Goal: Task Accomplishment & Management: Complete application form

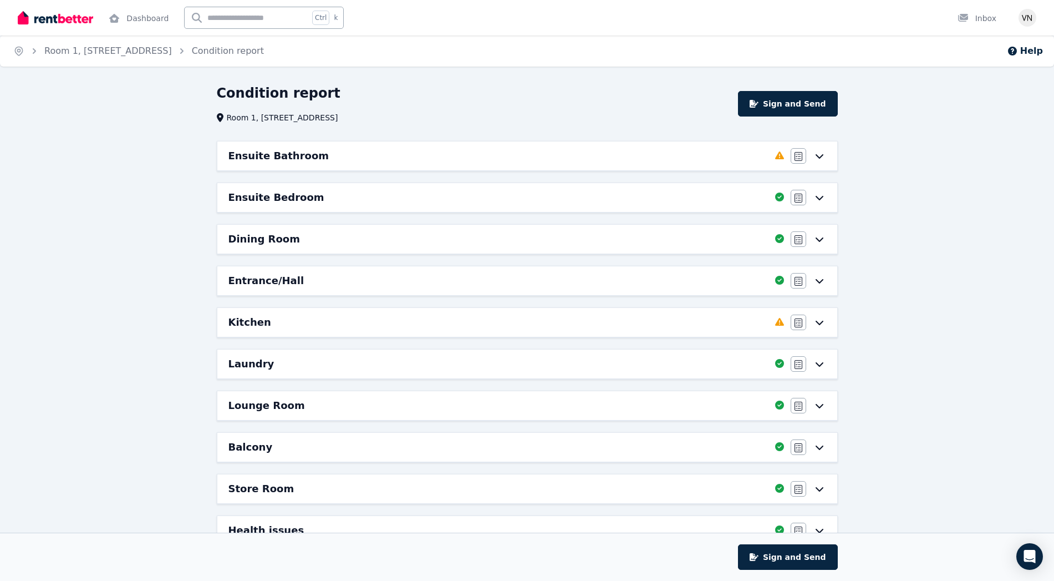
click at [816, 156] on icon at bounding box center [819, 155] width 13 height 9
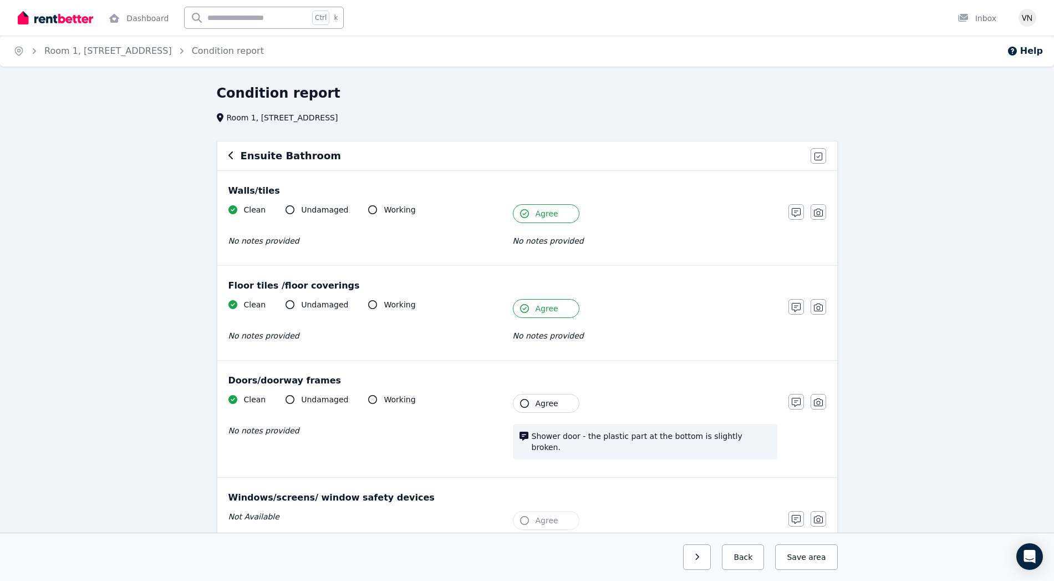
click at [230, 152] on icon "button" at bounding box center [231, 155] width 6 height 9
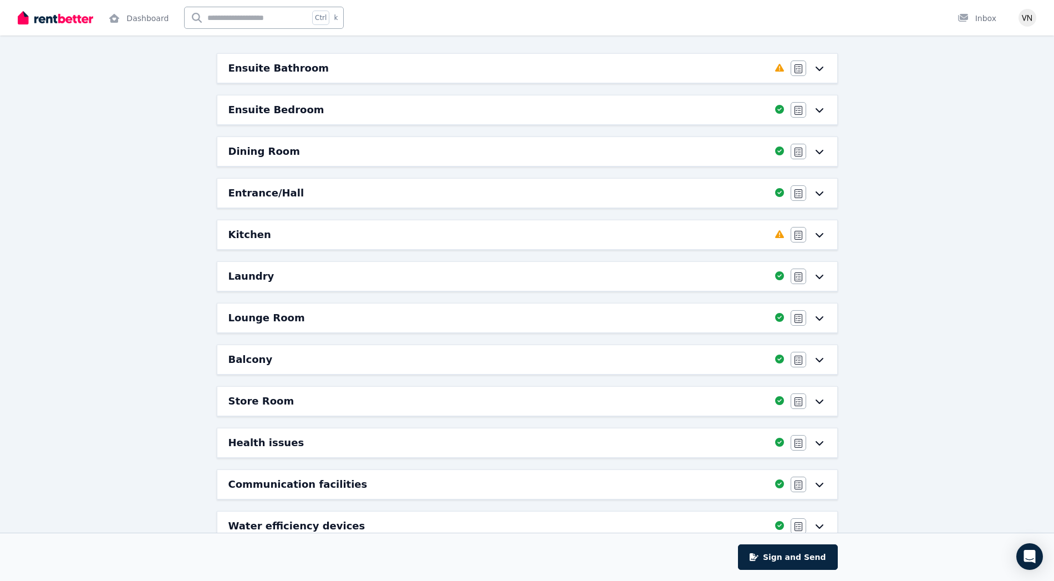
scroll to position [158, 0]
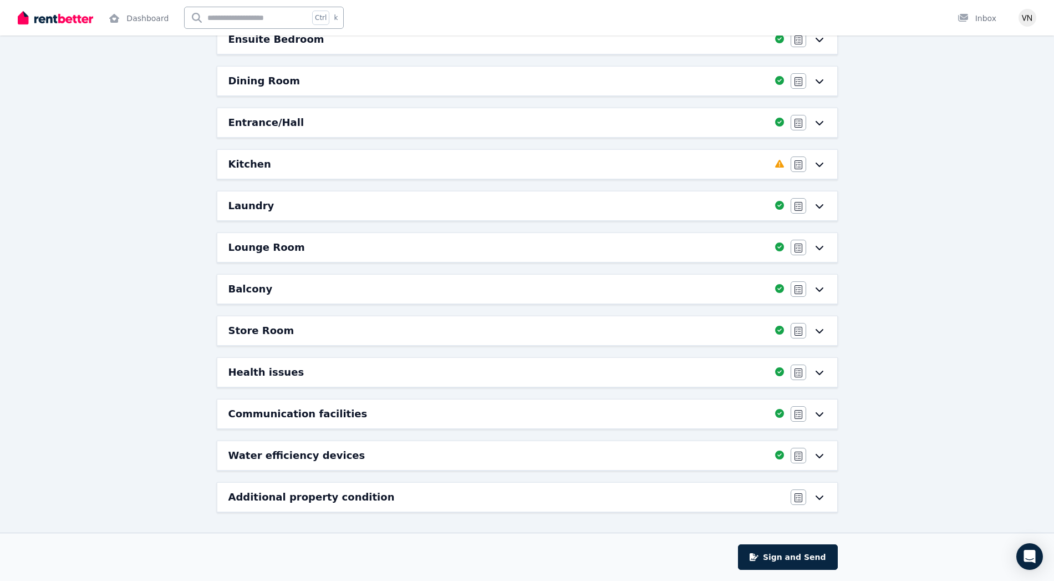
click at [754, 159] on div "Kitchen" at bounding box center [498, 164] width 540 height 16
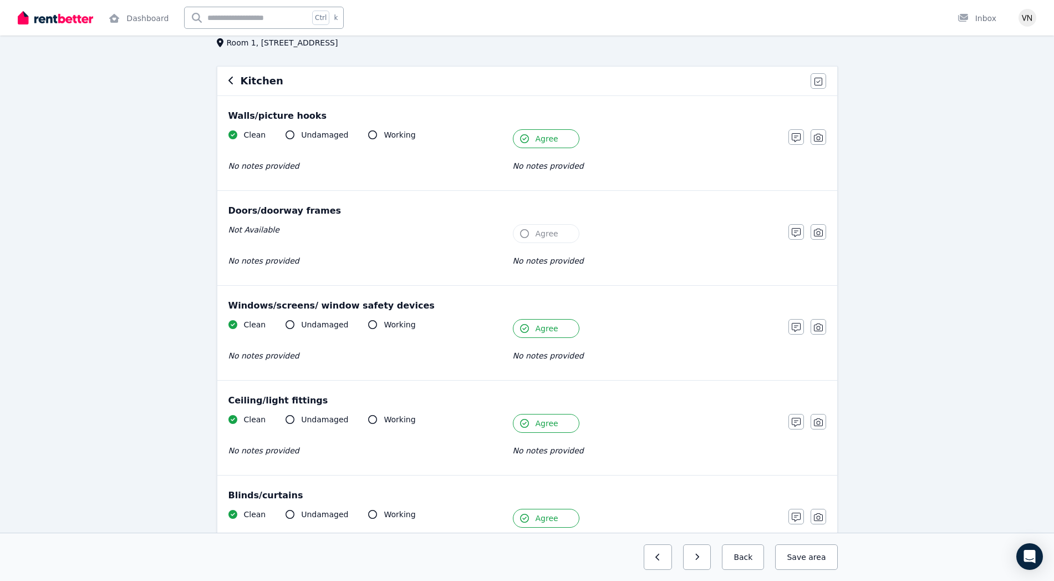
scroll to position [0, 0]
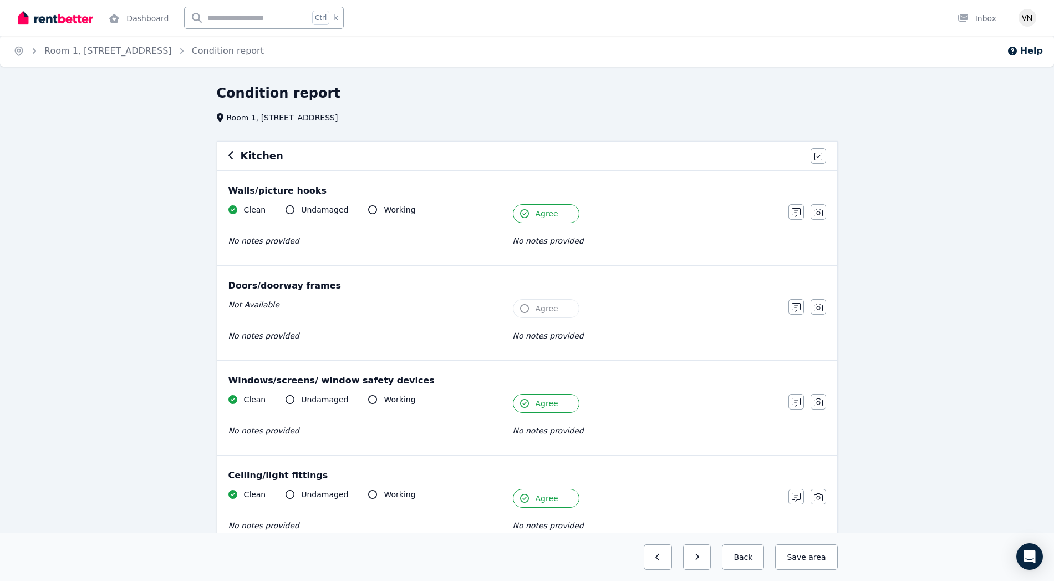
click at [231, 157] on icon "button" at bounding box center [230, 155] width 4 height 8
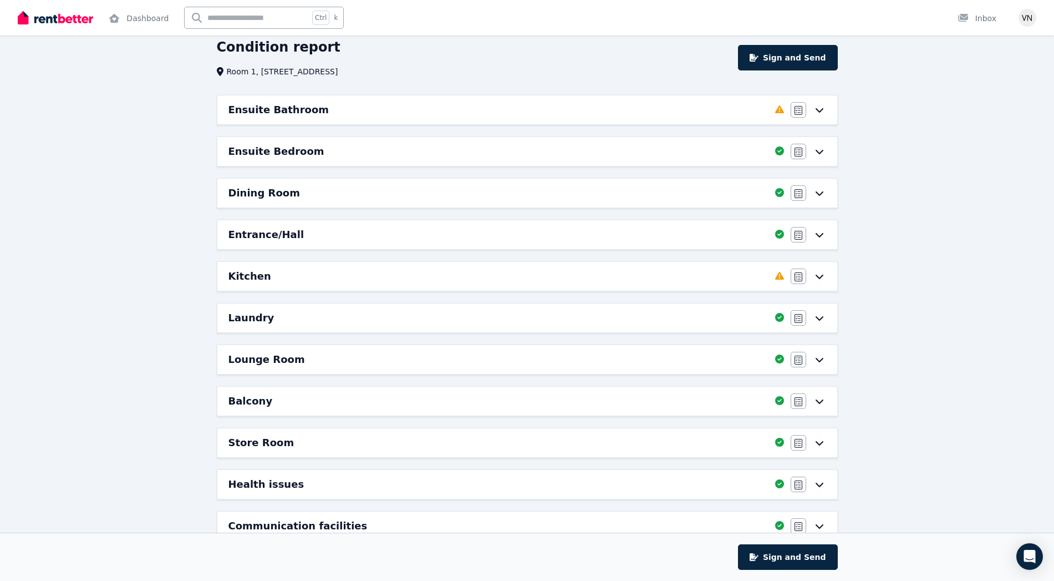
scroll to position [43, 0]
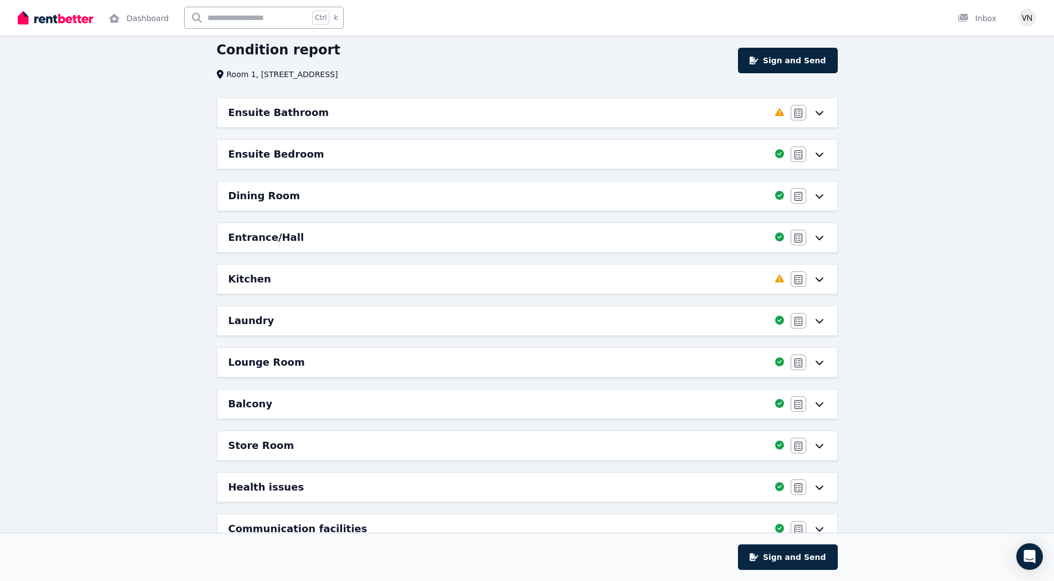
click at [821, 237] on icon at bounding box center [819, 238] width 8 height 4
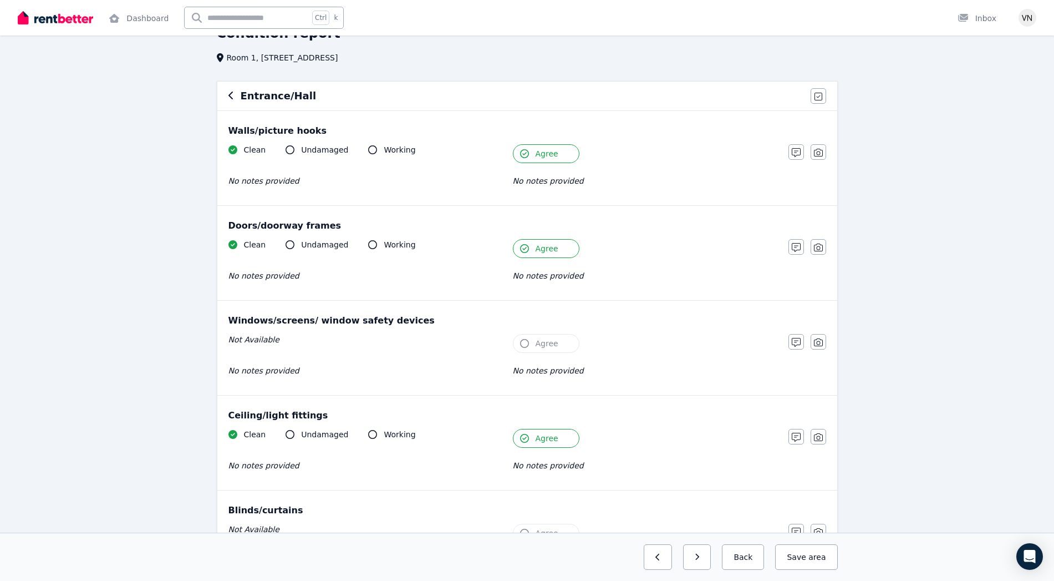
scroll to position [58, 0]
click at [230, 98] on icon "button" at bounding box center [230, 97] width 4 height 8
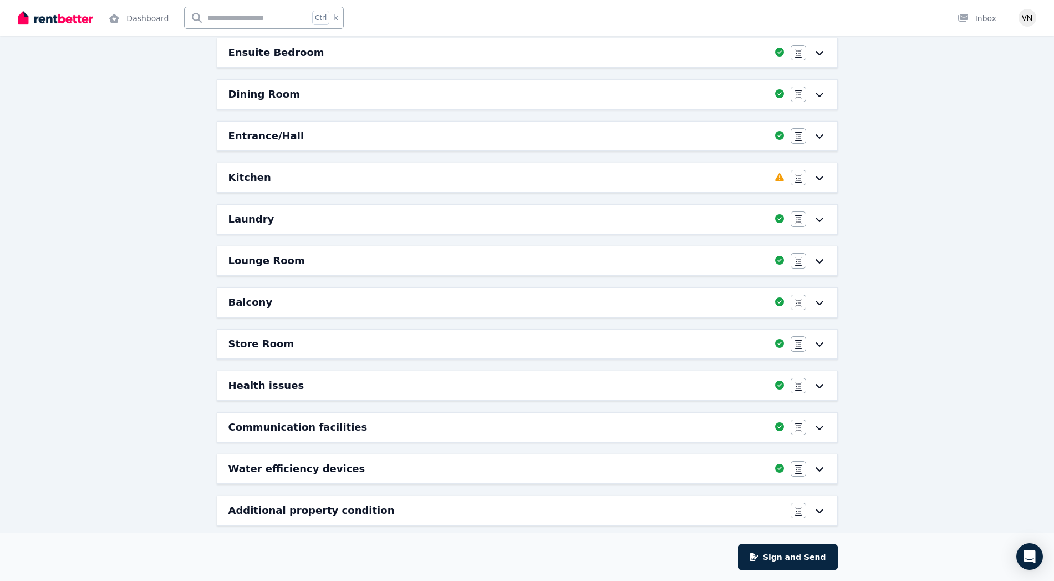
scroll to position [158, 0]
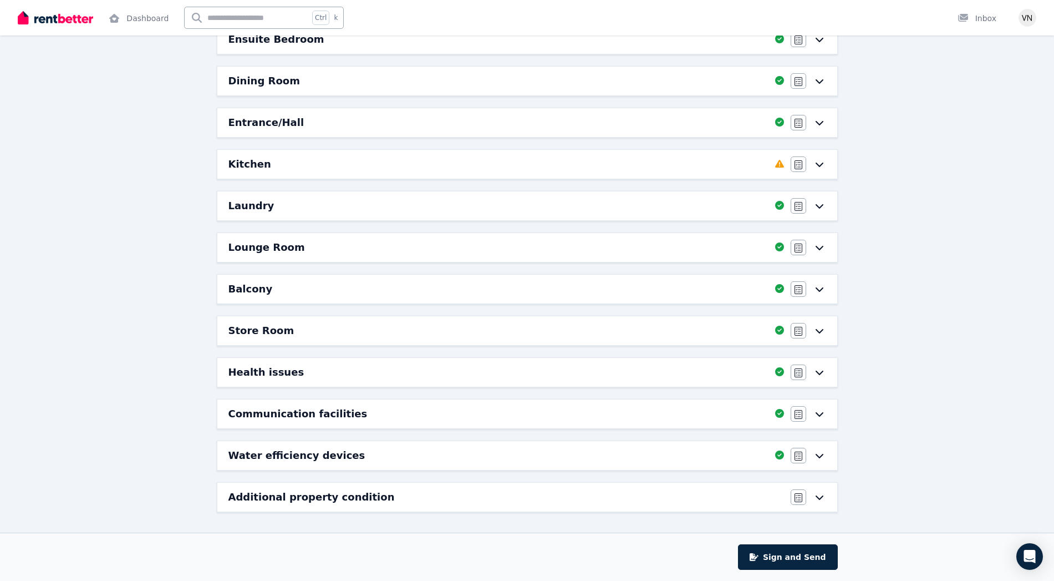
click at [750, 248] on div "Lounge Room" at bounding box center [498, 248] width 540 height 16
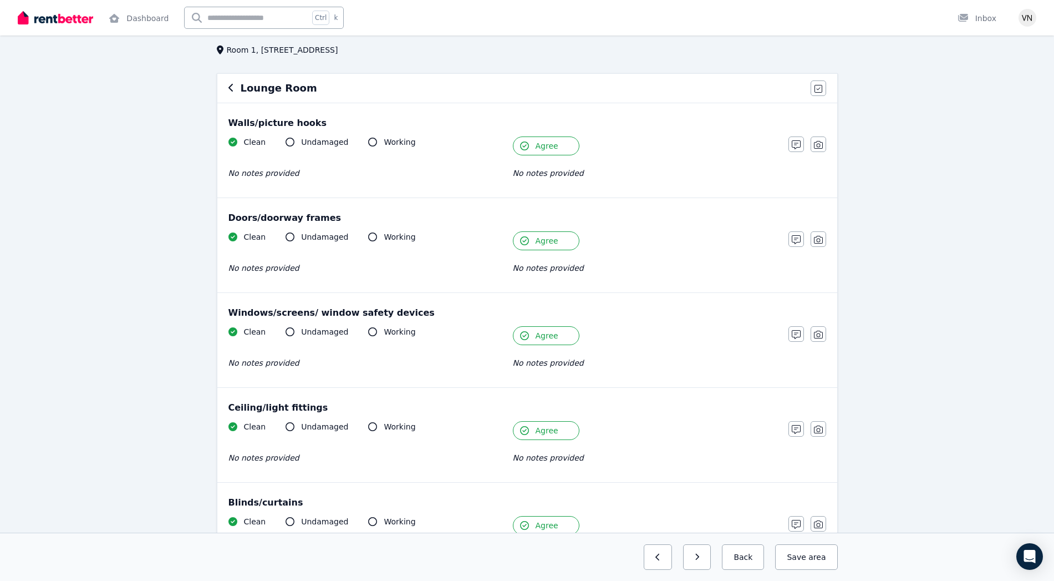
scroll to position [49, 0]
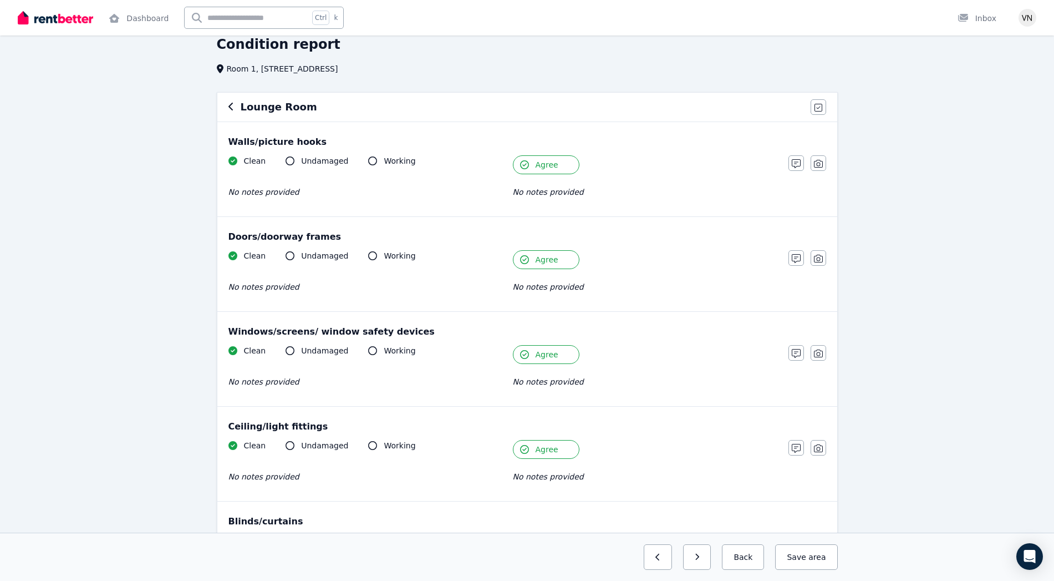
click at [230, 111] on button "button" at bounding box center [231, 106] width 6 height 13
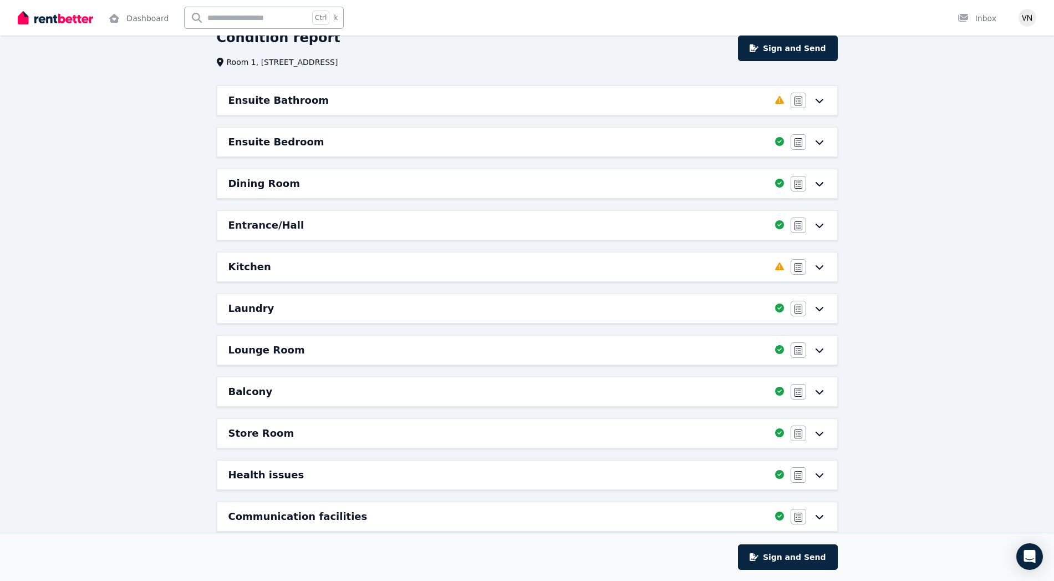
scroll to position [0, 0]
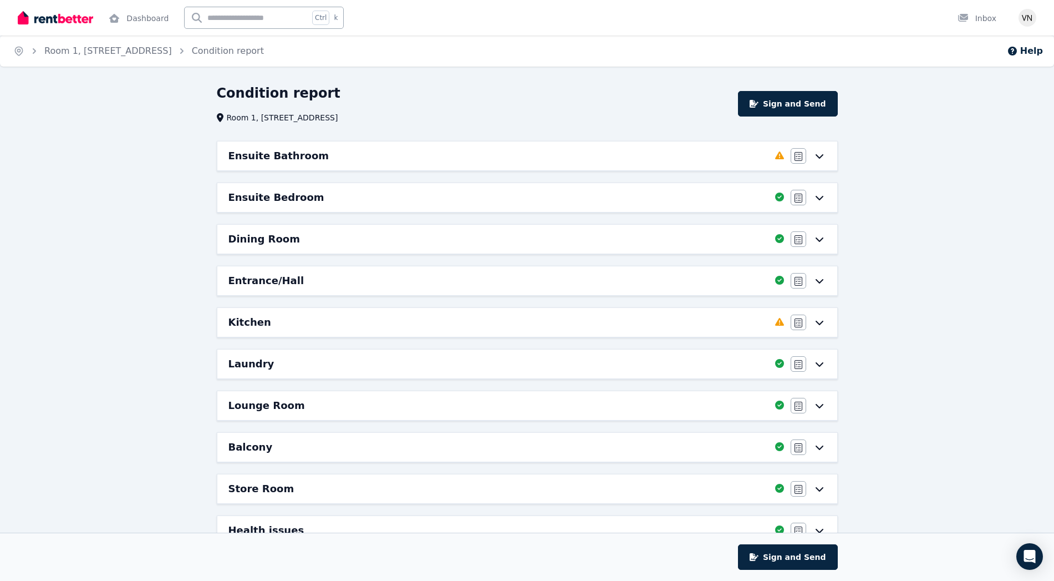
click at [824, 246] on div "Agree/Disagree" at bounding box center [808, 239] width 35 height 16
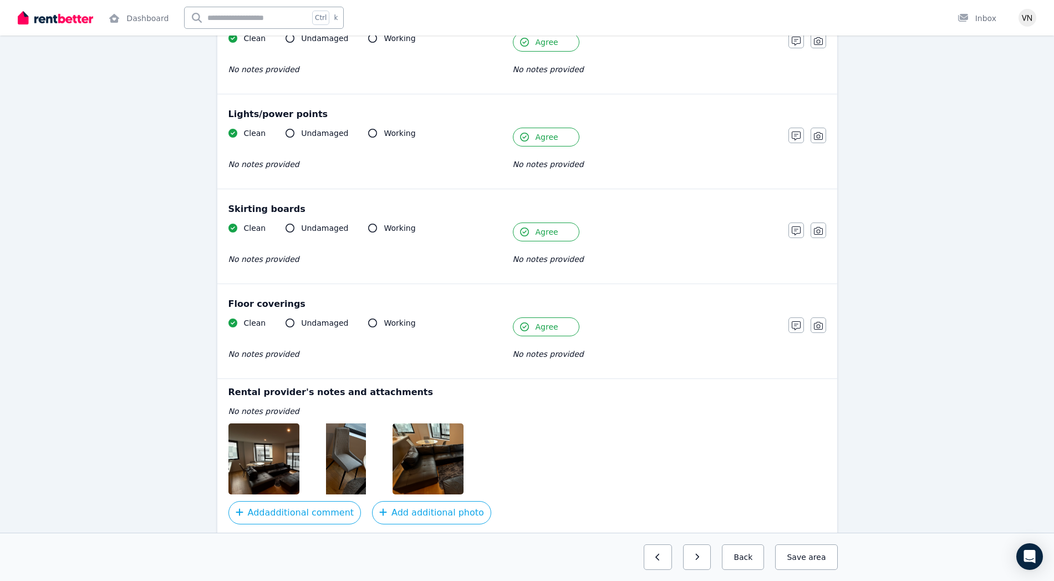
scroll to position [596, 0]
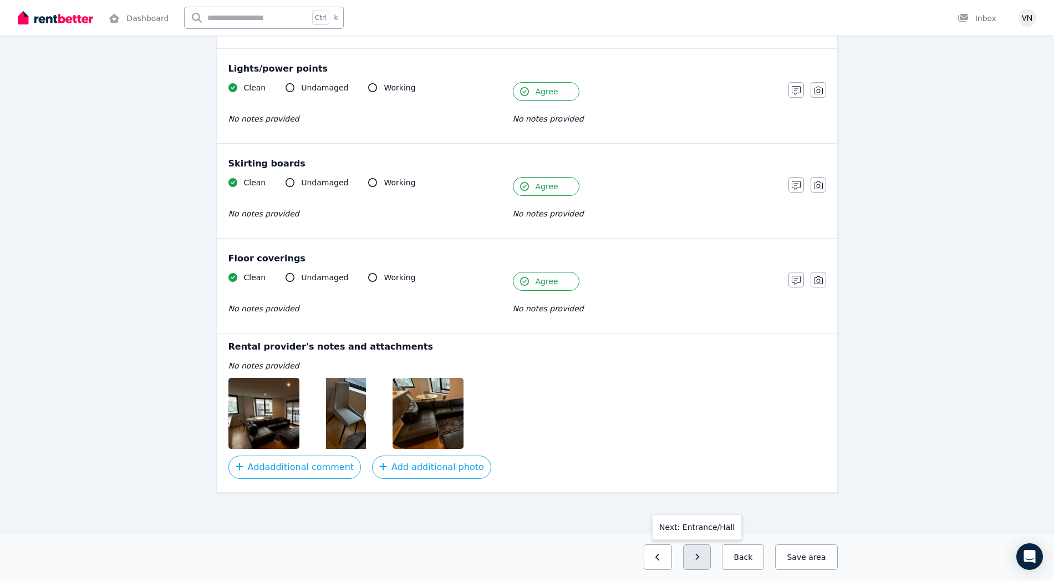
click at [703, 556] on button "button" at bounding box center [697, 557] width 28 height 26
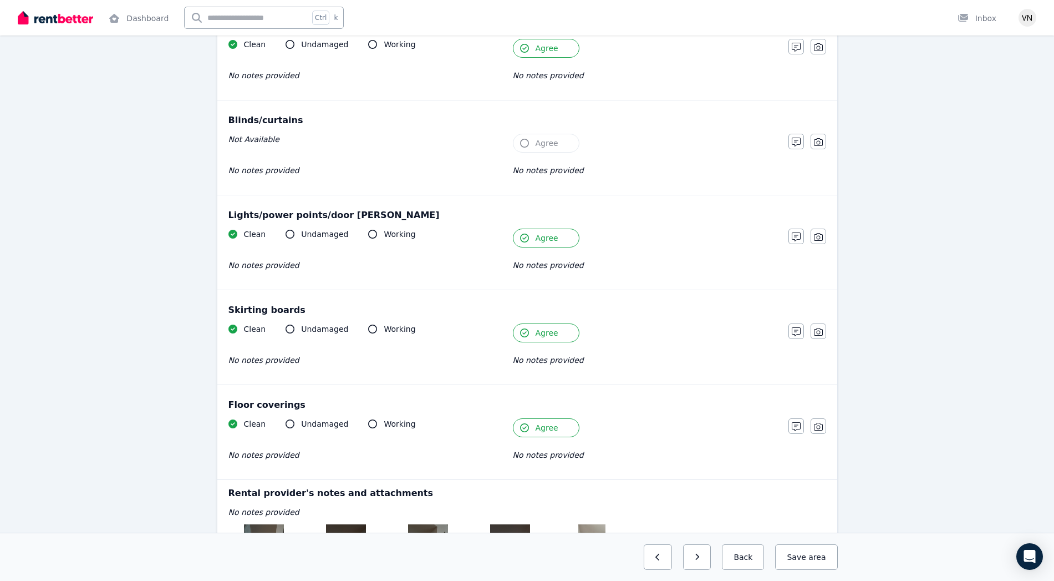
scroll to position [449, 0]
click at [368, 429] on icon at bounding box center [372, 424] width 9 height 9
click at [368, 424] on icon at bounding box center [372, 424] width 9 height 9
click at [639, 437] on div "Tenant Agree" at bounding box center [645, 428] width 264 height 19
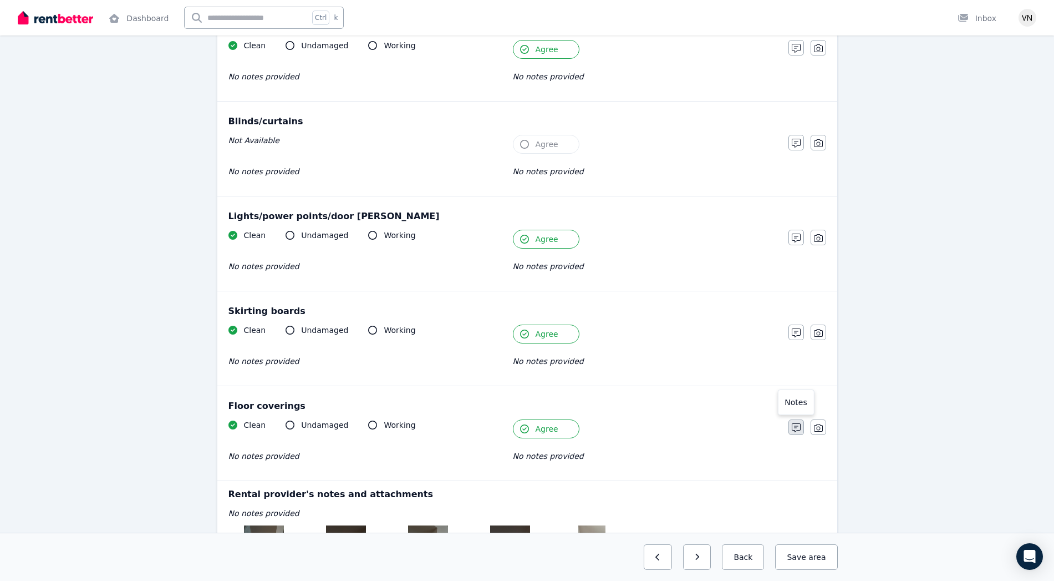
click at [796, 422] on button "button" at bounding box center [796, 427] width 16 height 16
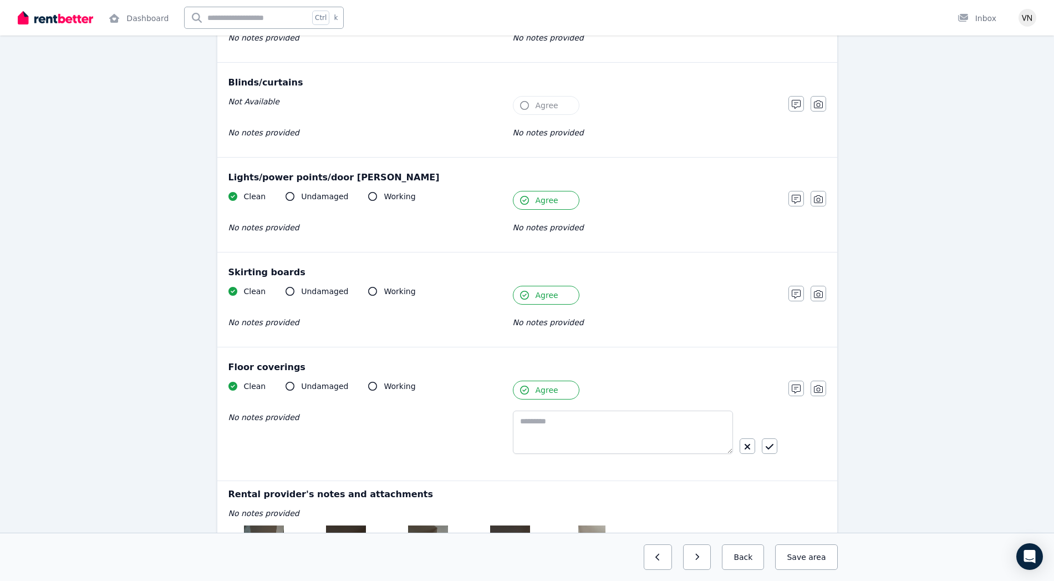
click at [549, 394] on span "Agree" at bounding box center [547, 389] width 23 height 11
click at [525, 388] on icon "button" at bounding box center [524, 389] width 9 height 9
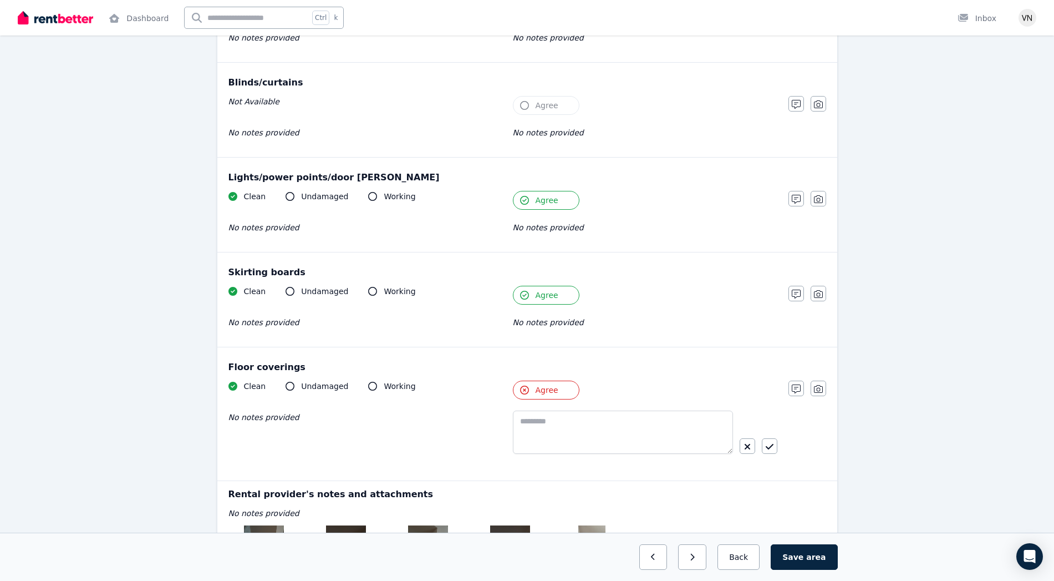
click at [525, 388] on icon "button" at bounding box center [524, 389] width 9 height 9
click at [368, 387] on icon at bounding box center [372, 385] width 9 height 9
drag, startPoint x: 363, startPoint y: 387, endPoint x: 286, endPoint y: 387, distance: 76.5
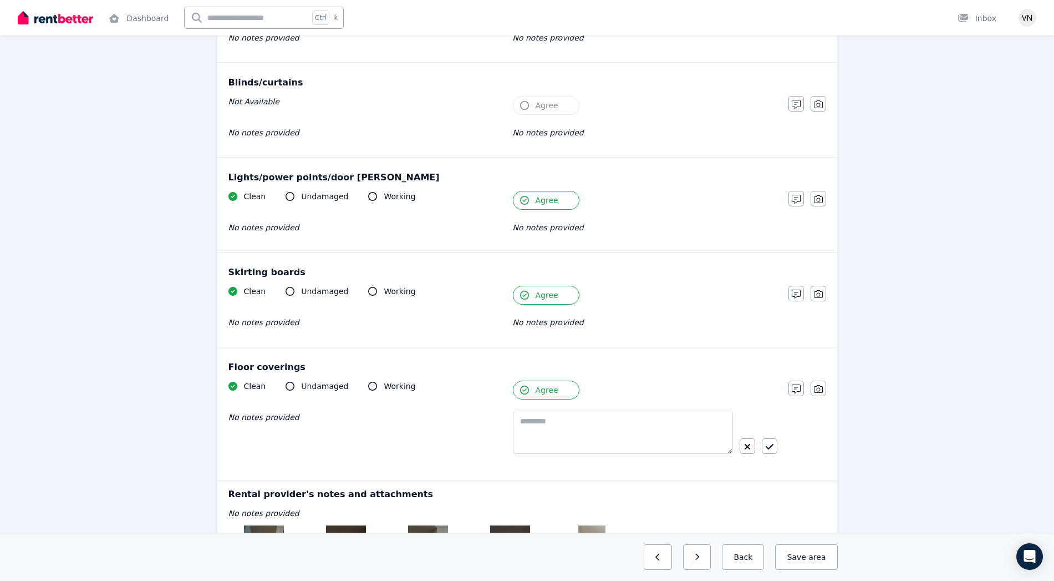
click at [286, 387] on icon at bounding box center [290, 385] width 9 height 9
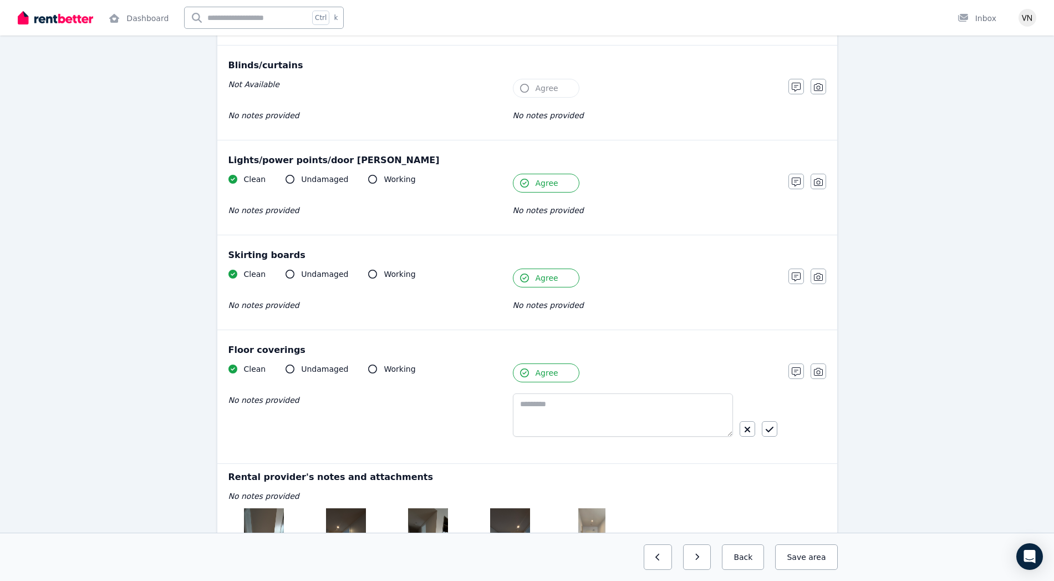
scroll to position [470, 0]
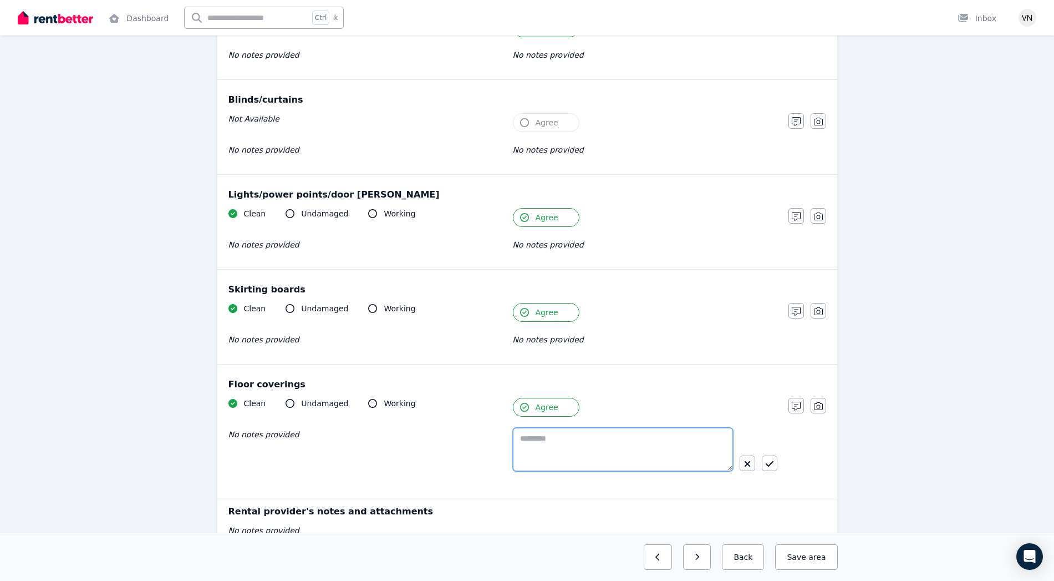
click at [549, 428] on textarea at bounding box center [623, 449] width 220 height 43
click at [592, 447] on textarea "**********" at bounding box center [623, 449] width 220 height 43
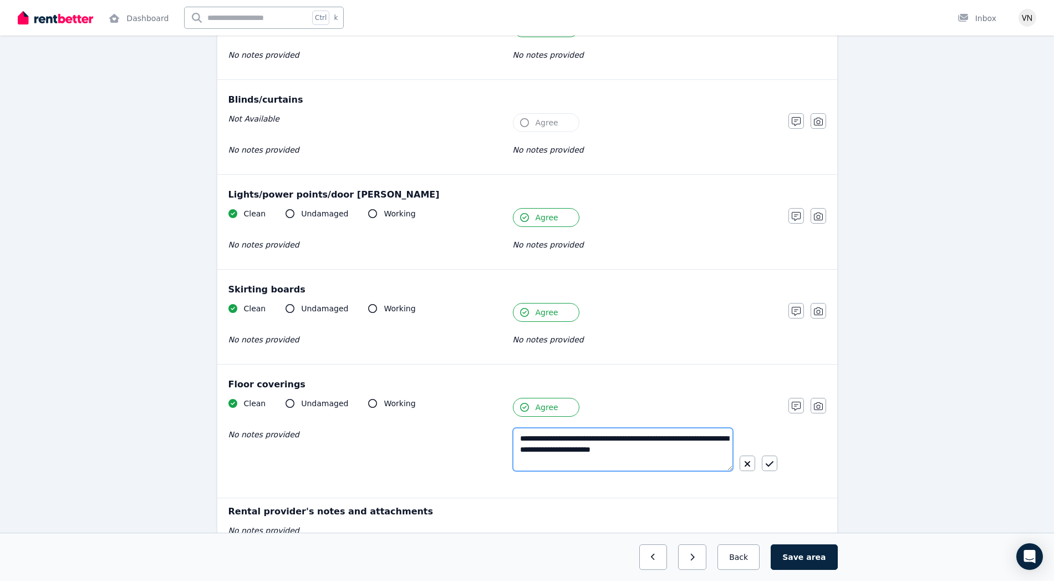
type textarea "**********"
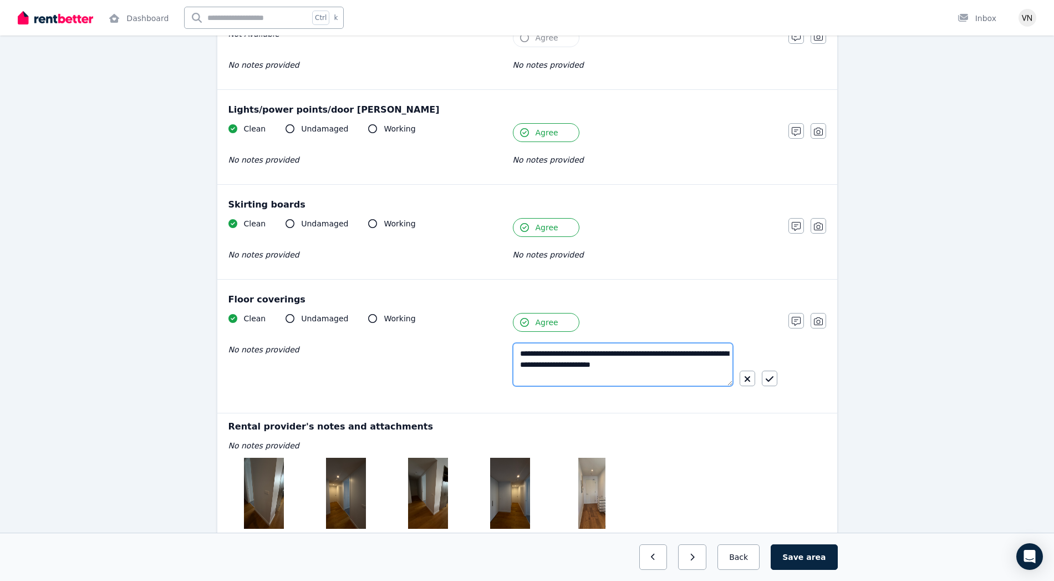
scroll to position [576, 0]
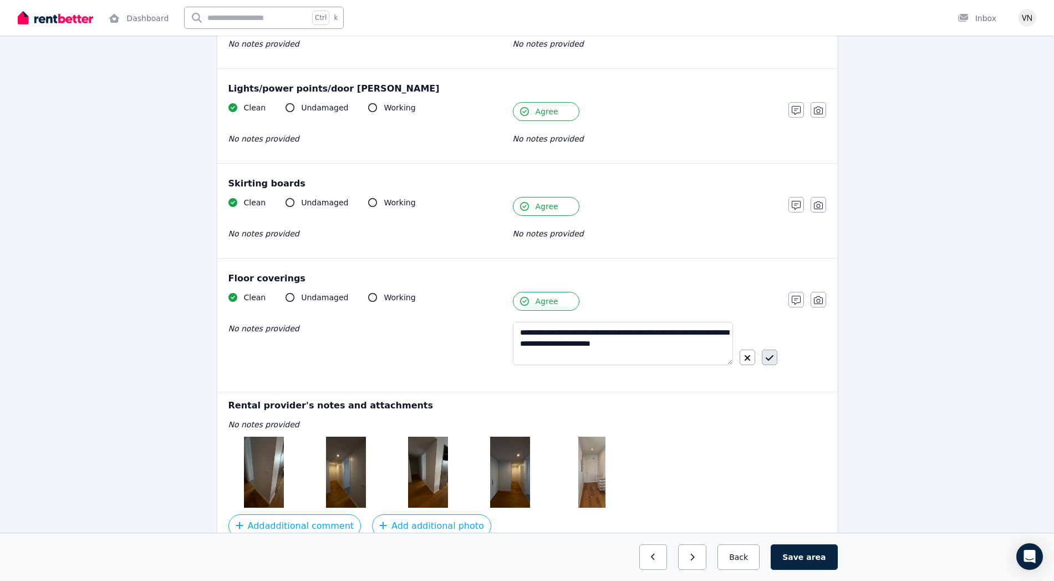
click at [772, 363] on button "button" at bounding box center [770, 357] width 16 height 16
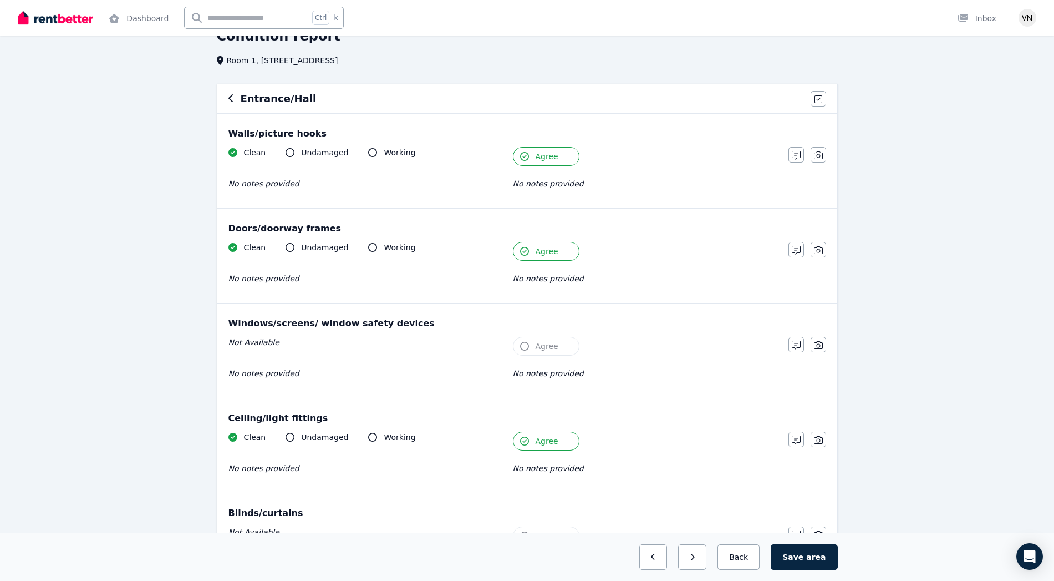
scroll to position [618, 0]
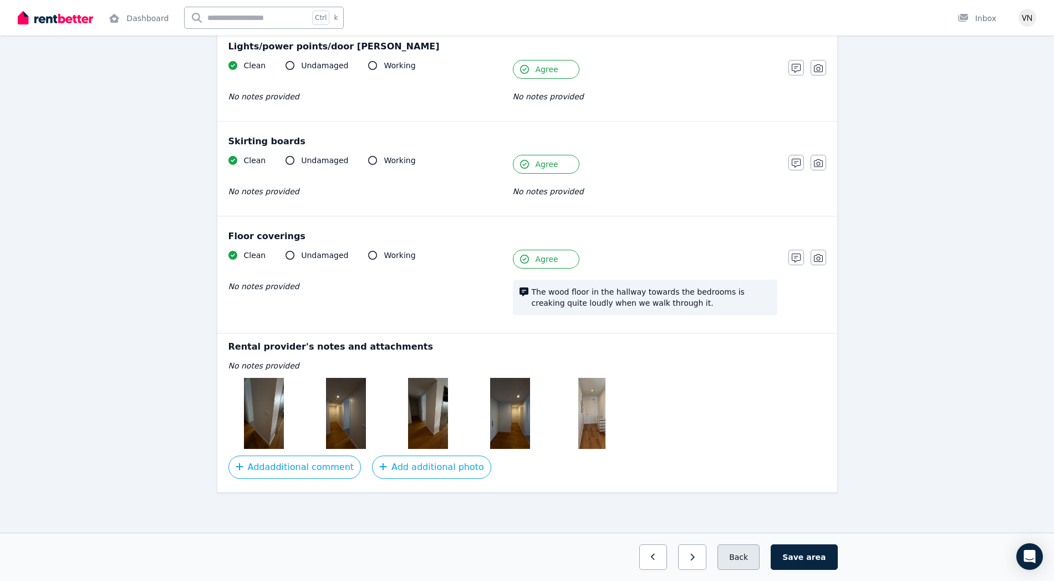
click at [759, 560] on button "Back" at bounding box center [739, 557] width 42 height 26
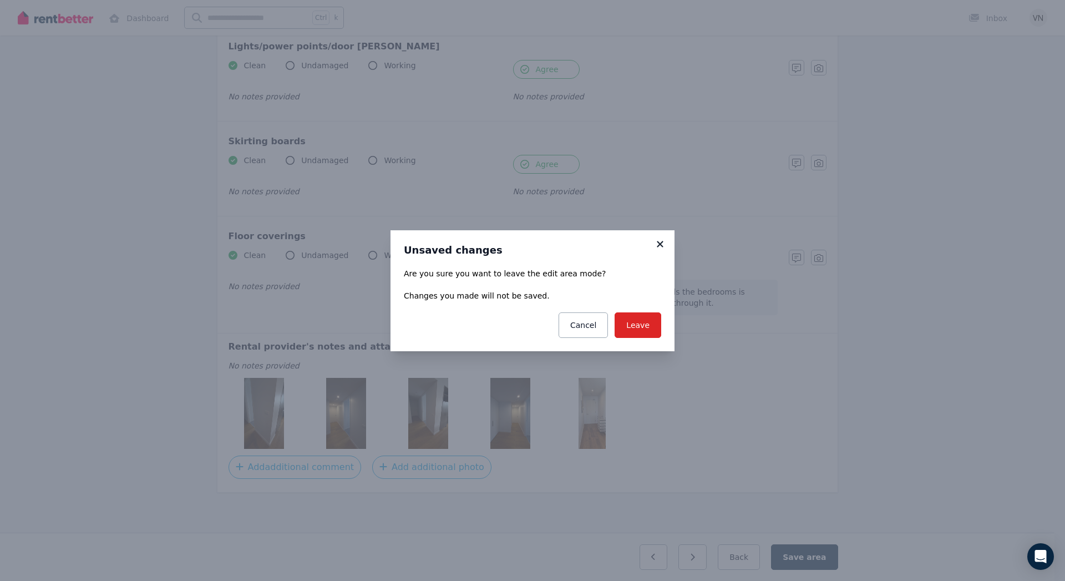
click at [656, 245] on icon at bounding box center [659, 244] width 11 height 10
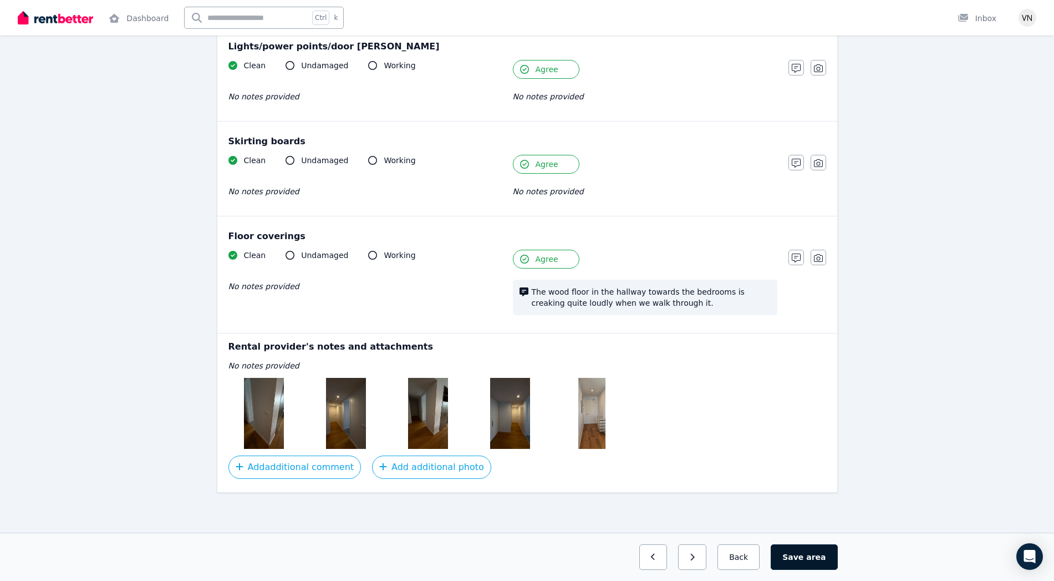
click at [805, 552] on button "Save area" at bounding box center [804, 557] width 67 height 26
click at [761, 554] on button "Back" at bounding box center [739, 557] width 52 height 26
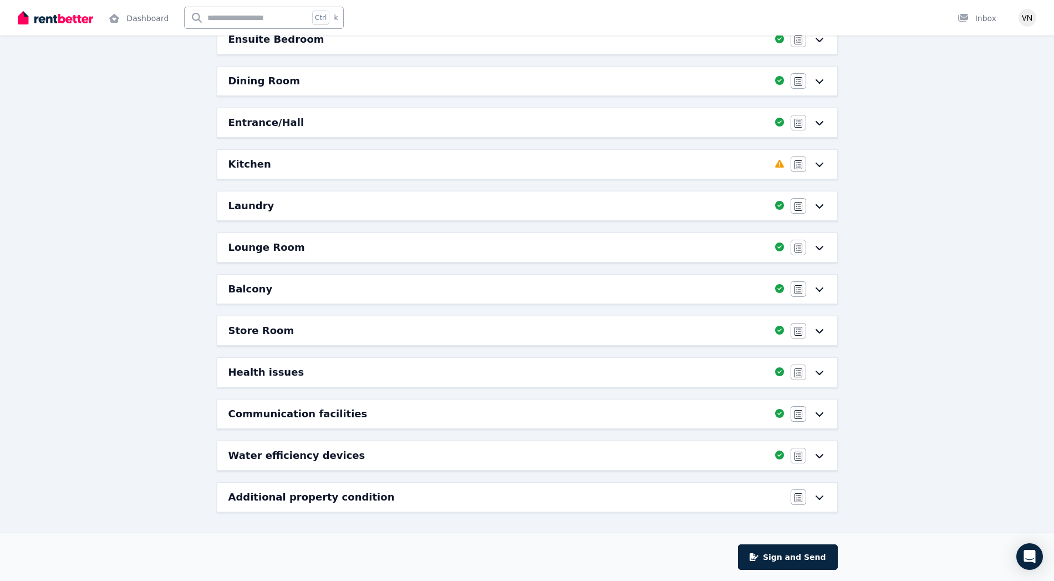
scroll to position [158, 0]
click at [800, 498] on icon "button" at bounding box center [799, 497] width 8 height 9
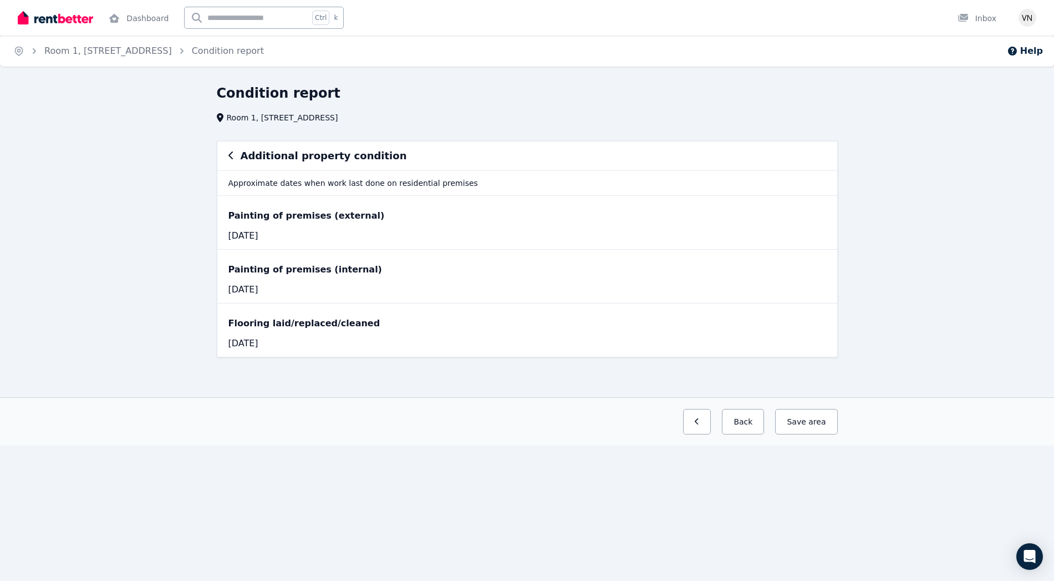
scroll to position [0, 0]
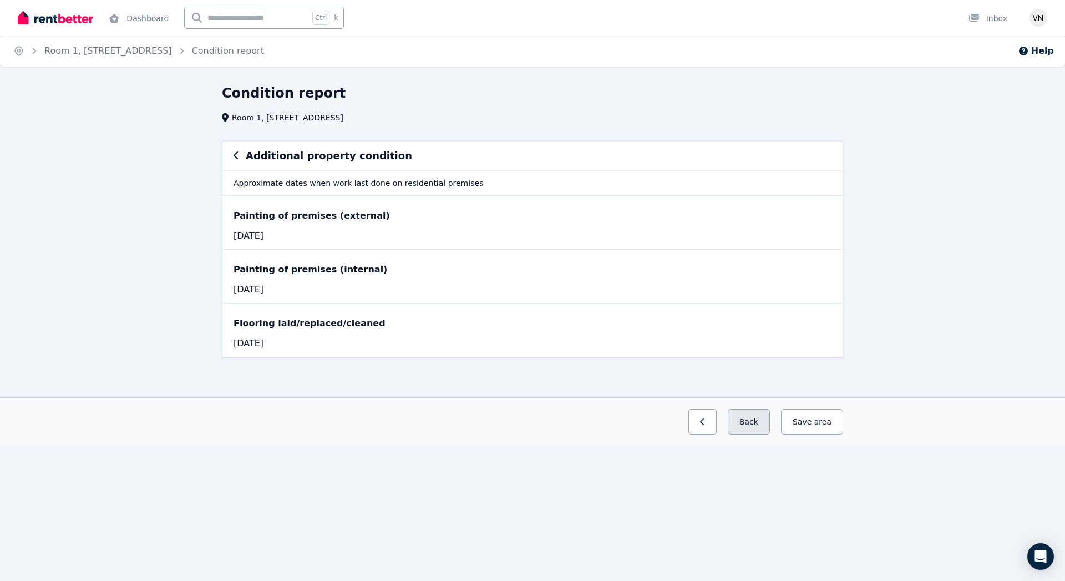
click at [747, 420] on button "Back" at bounding box center [748, 422] width 42 height 26
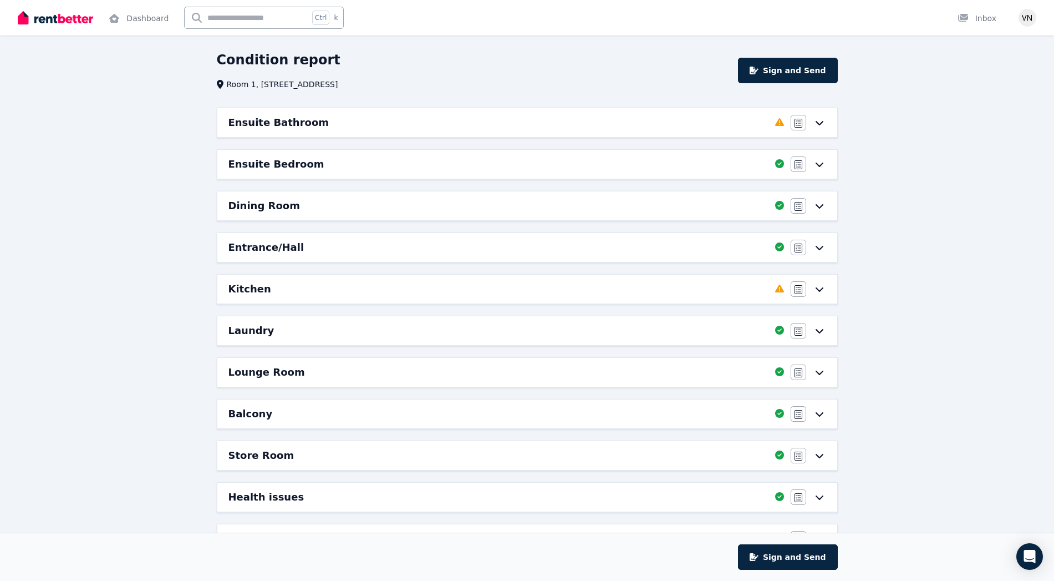
scroll to position [158, 0]
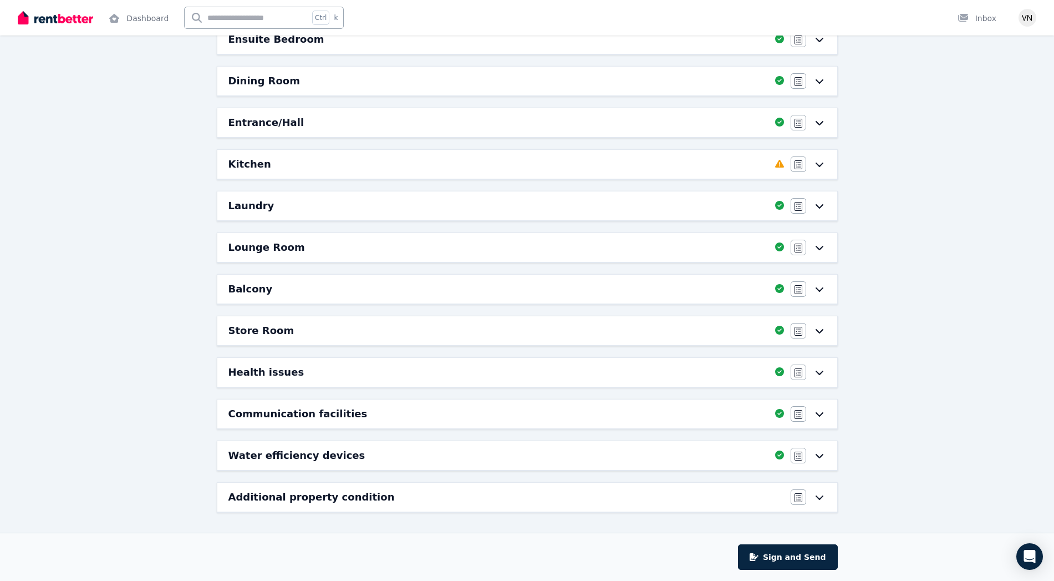
click at [819, 165] on icon at bounding box center [819, 164] width 13 height 9
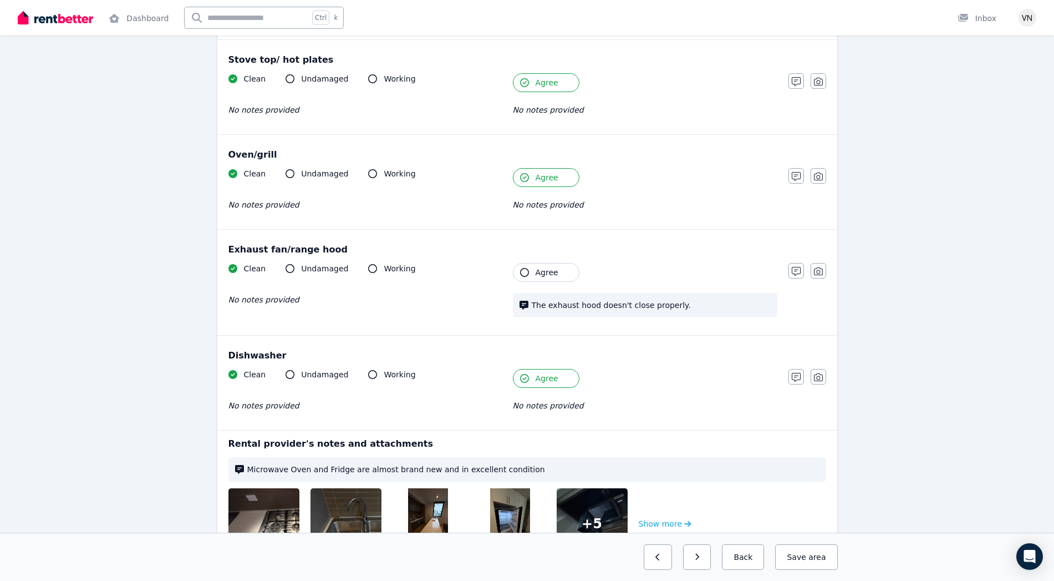
scroll to position [1171, 0]
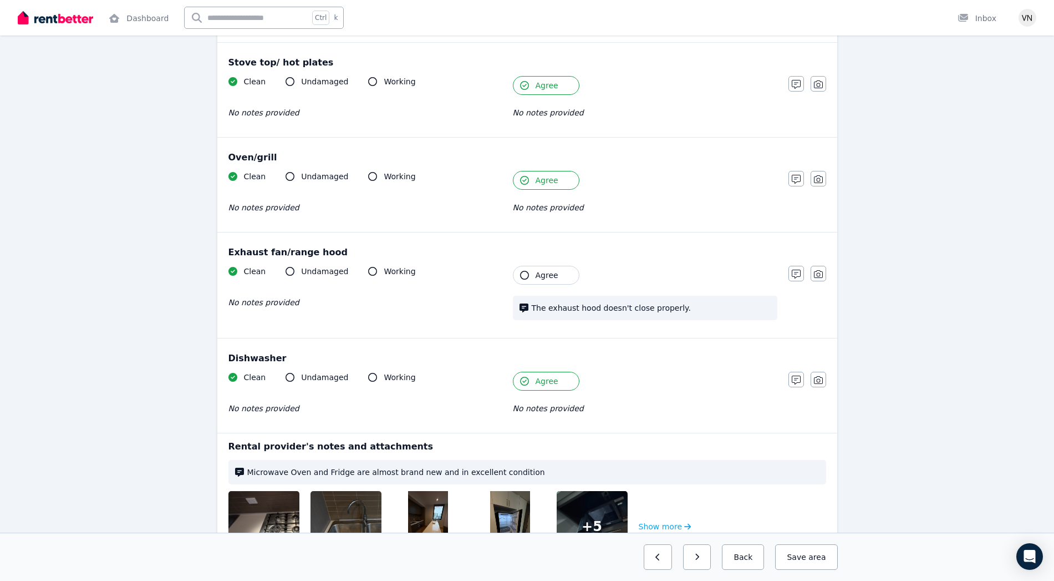
click at [527, 276] on icon "button" at bounding box center [524, 275] width 9 height 9
click at [823, 558] on span "area" at bounding box center [815, 556] width 19 height 11
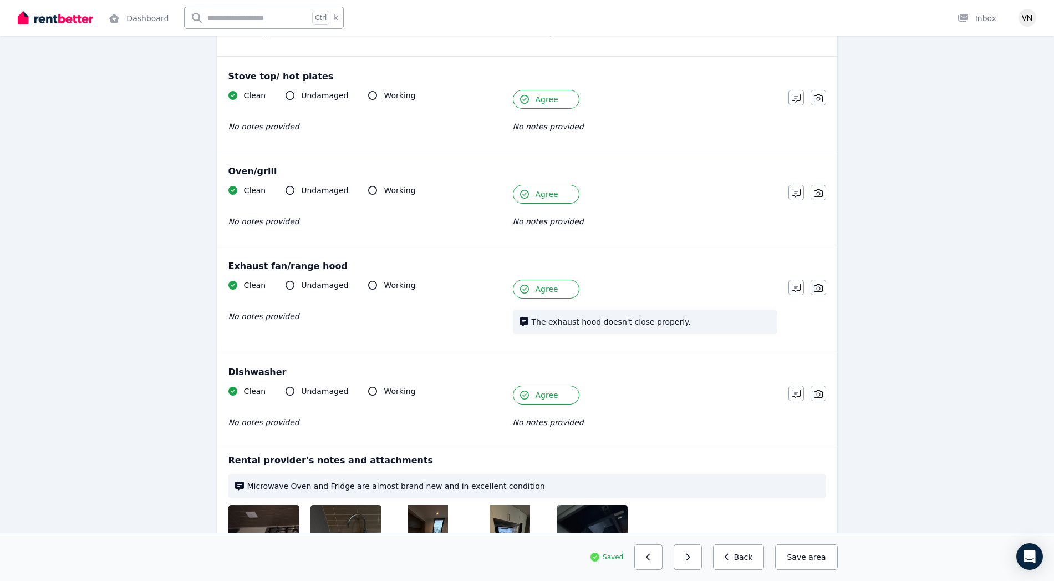
scroll to position [1146, 0]
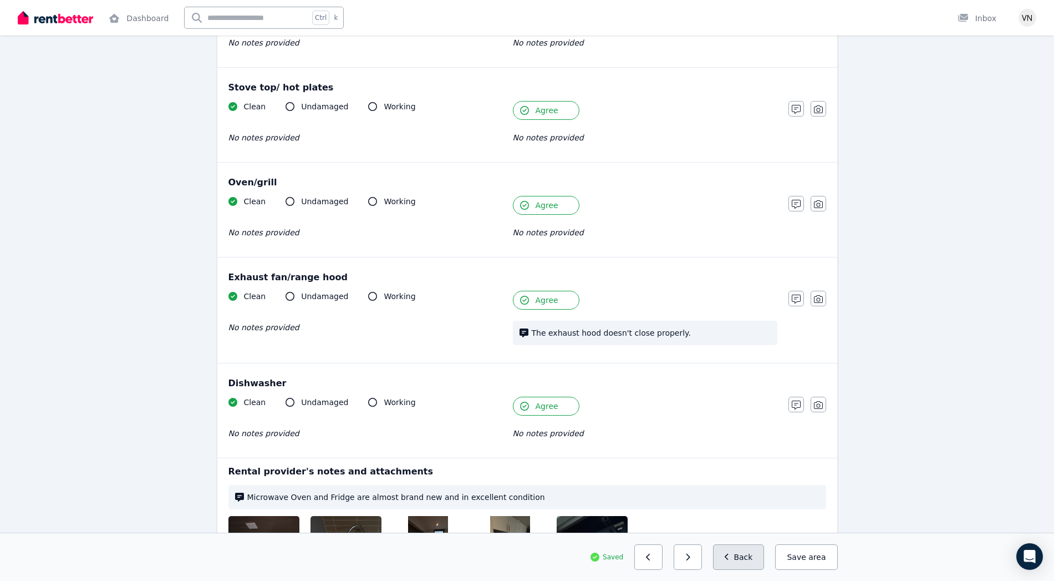
click at [743, 556] on button "Back" at bounding box center [739, 557] width 52 height 26
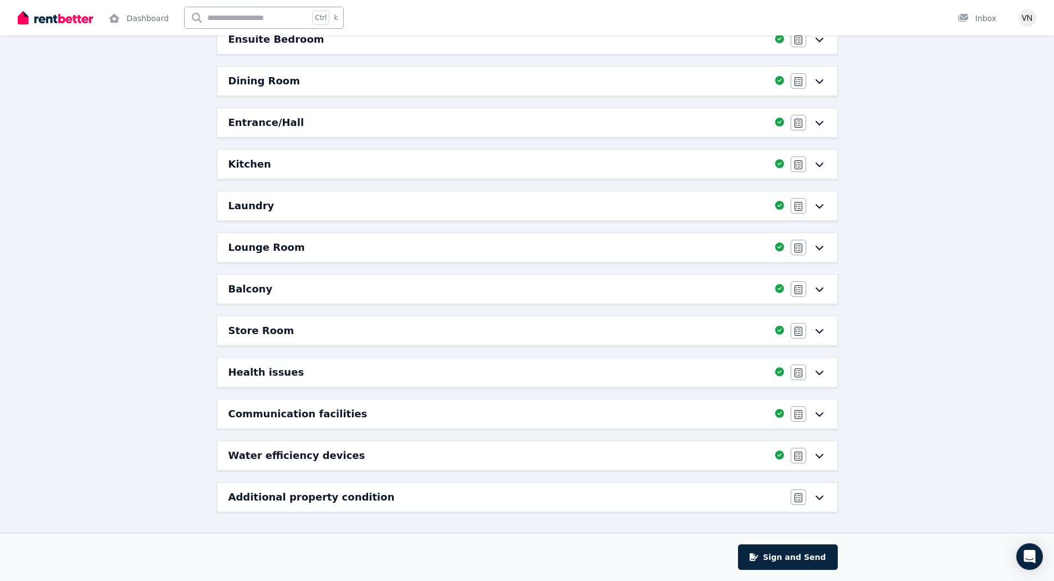
scroll to position [0, 0]
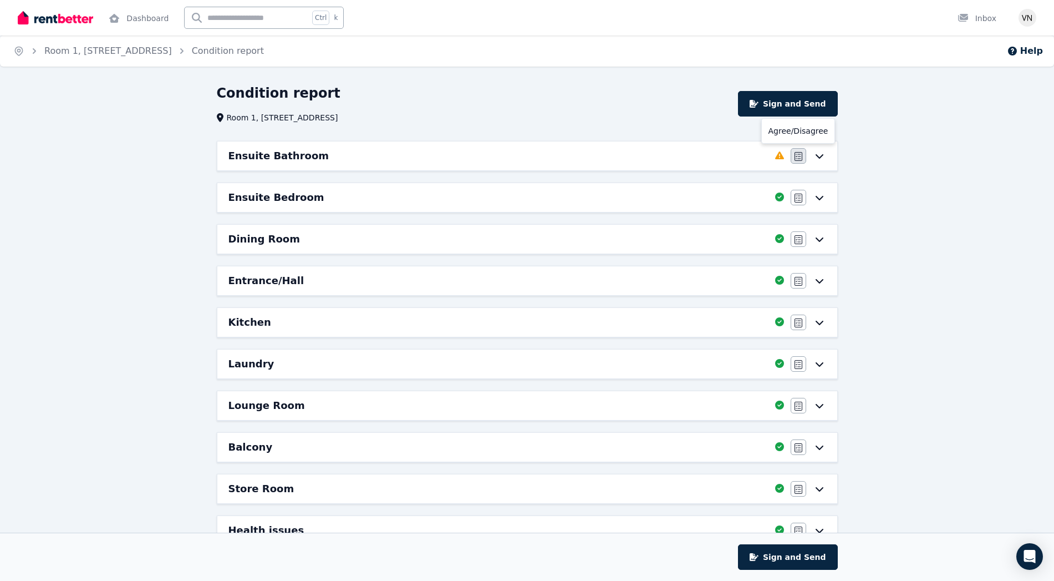
click at [798, 155] on icon "button" at bounding box center [799, 156] width 8 height 9
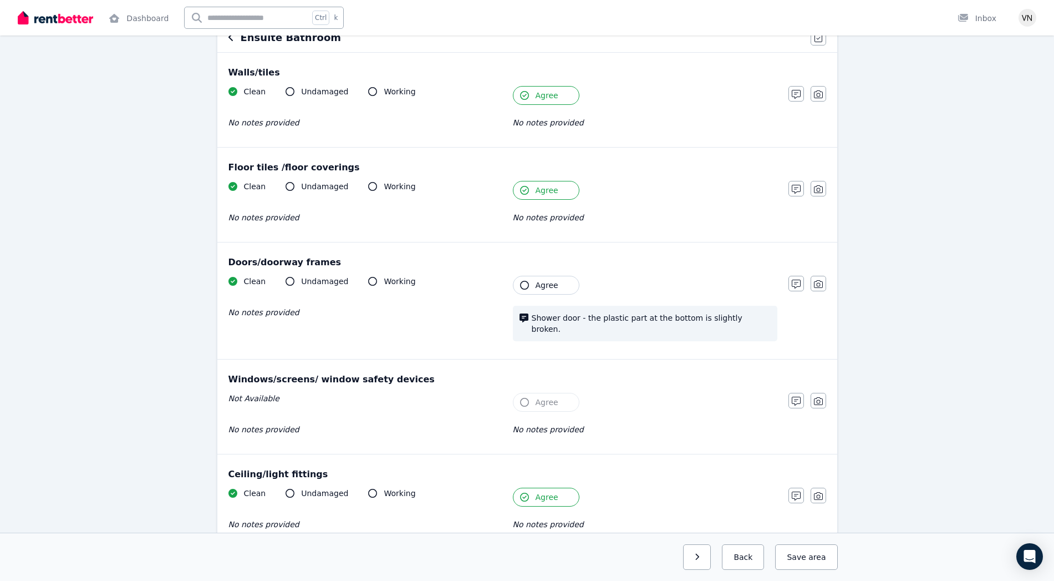
scroll to position [123, 0]
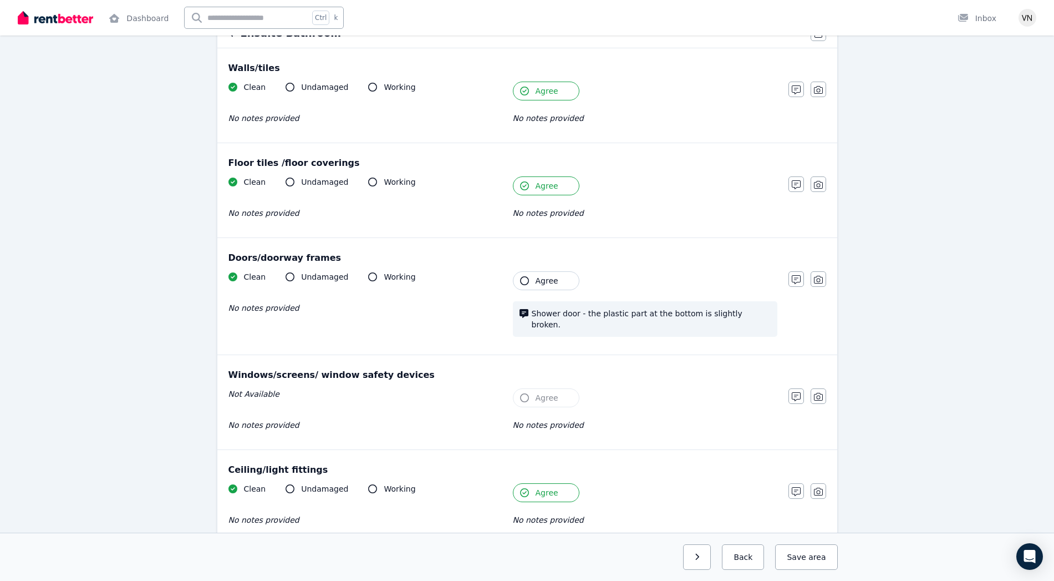
click at [523, 282] on icon "button" at bounding box center [524, 280] width 9 height 9
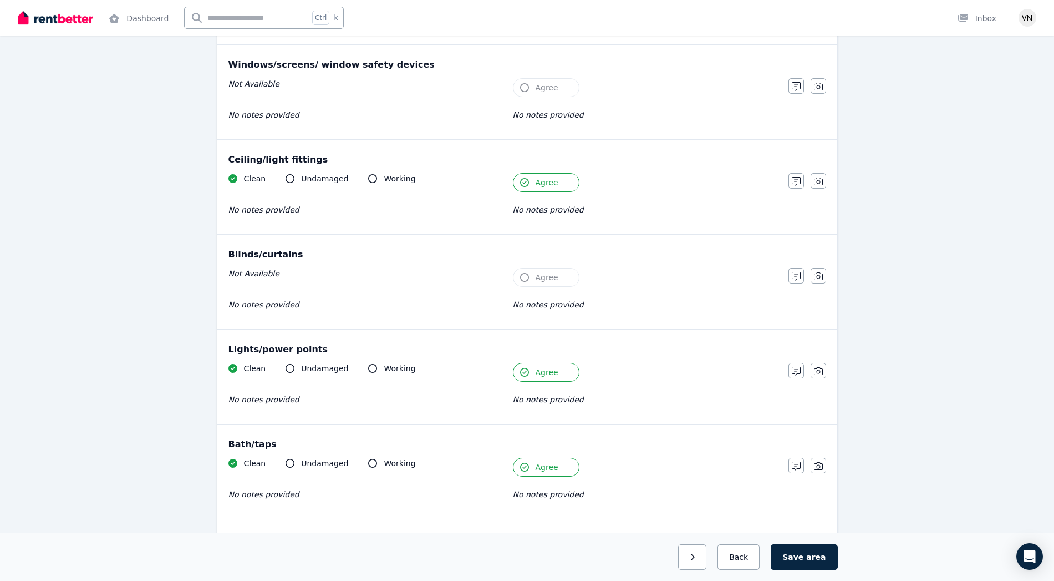
scroll to position [435, 0]
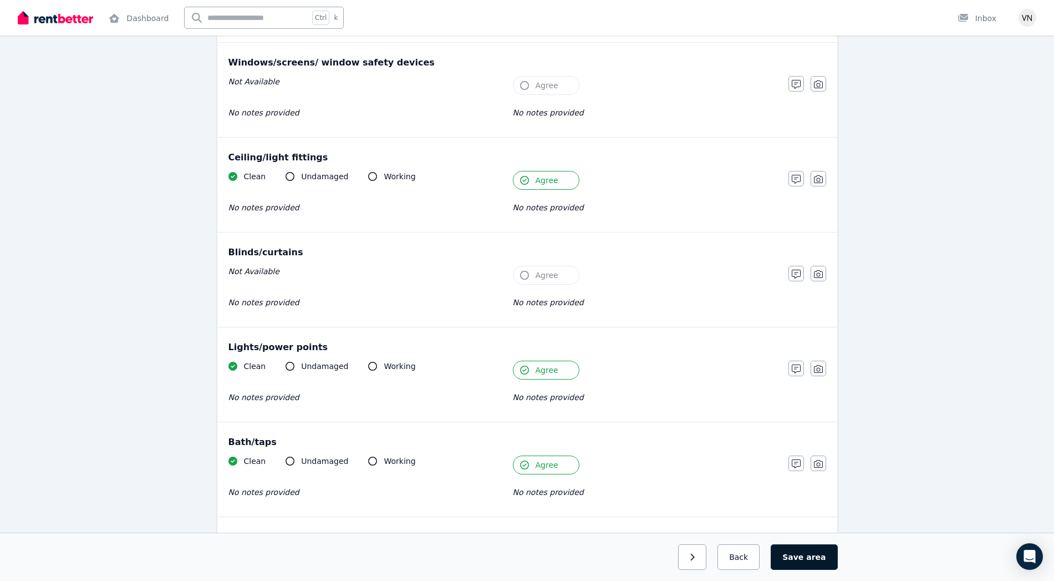
click at [805, 559] on button "Save area" at bounding box center [804, 557] width 67 height 26
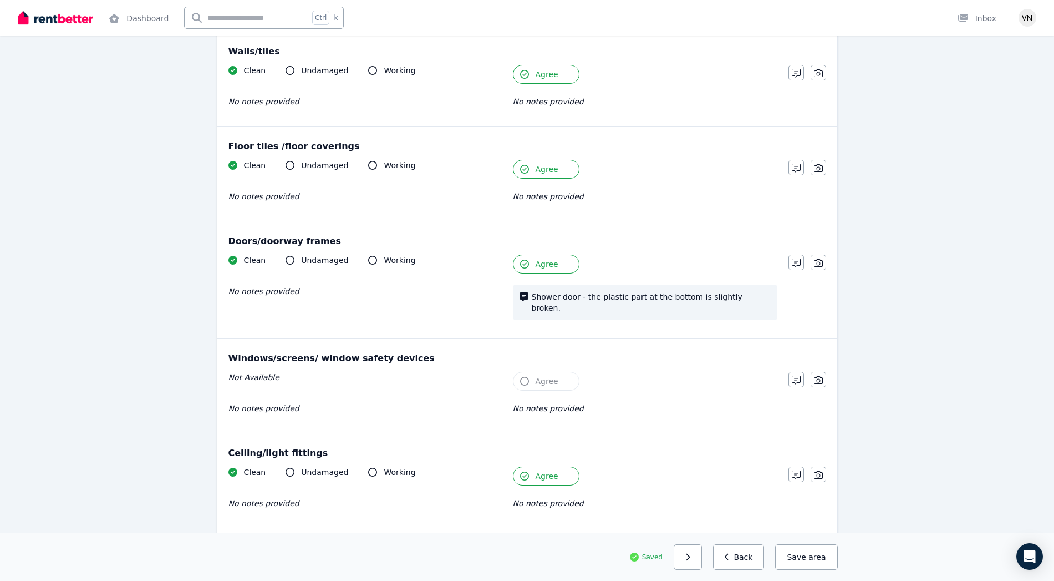
scroll to position [0, 0]
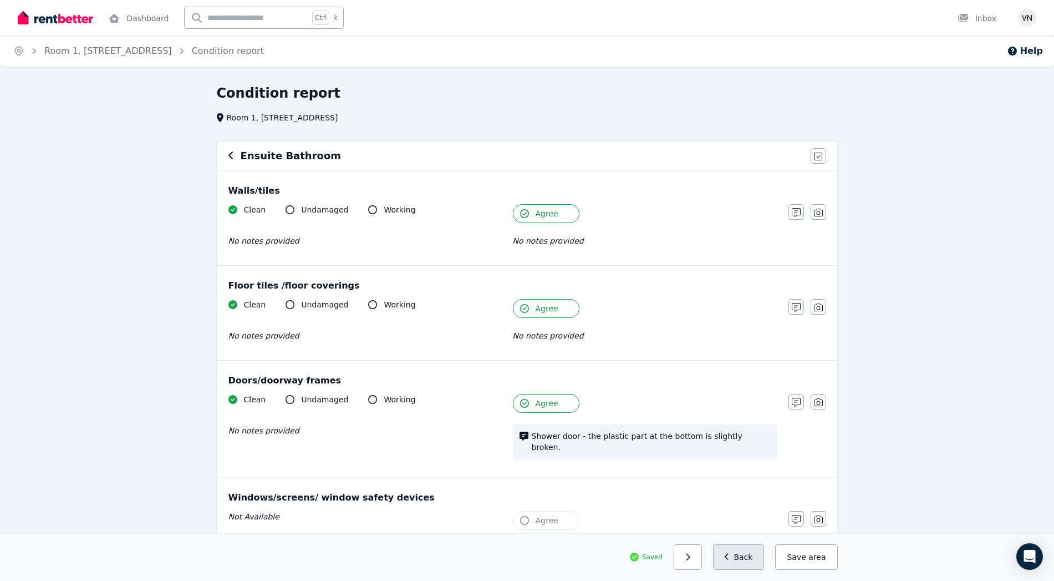
click at [754, 558] on button "Back" at bounding box center [739, 557] width 52 height 26
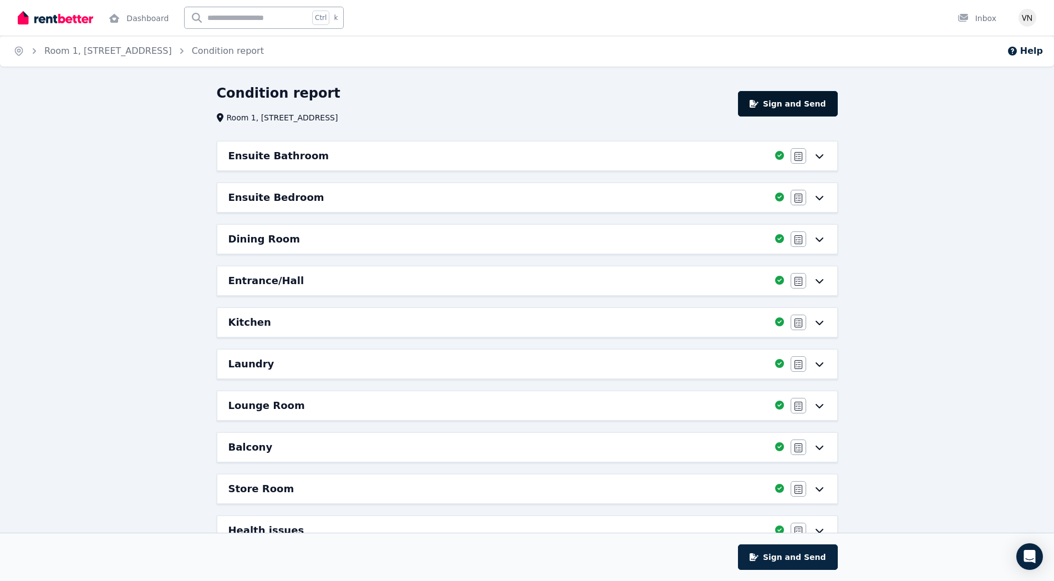
click at [788, 104] on button "Sign and Send" at bounding box center [787, 104] width 99 height 26
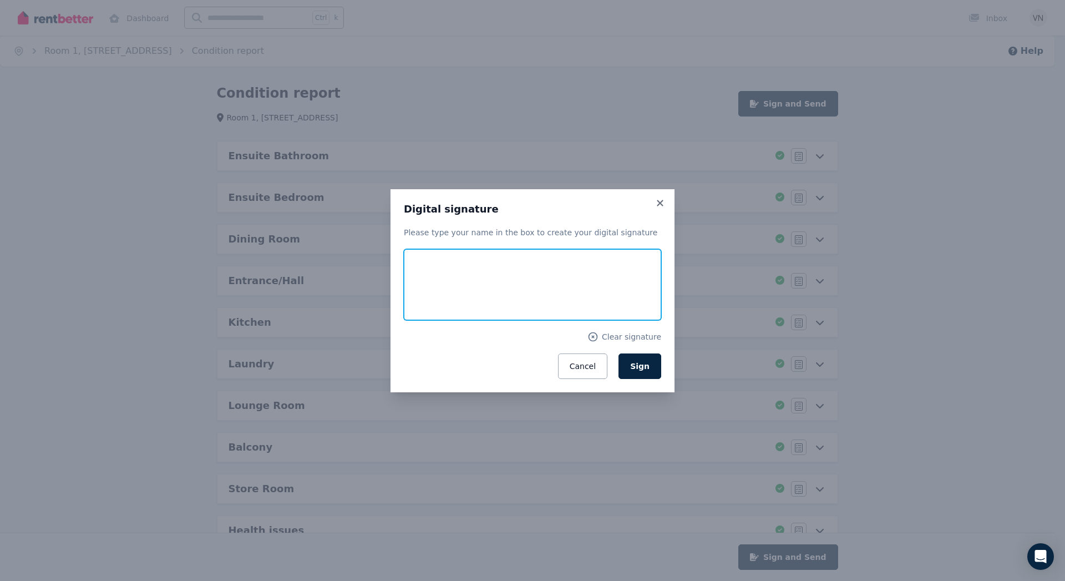
click at [553, 285] on input "text" at bounding box center [532, 284] width 257 height 71
type input "******"
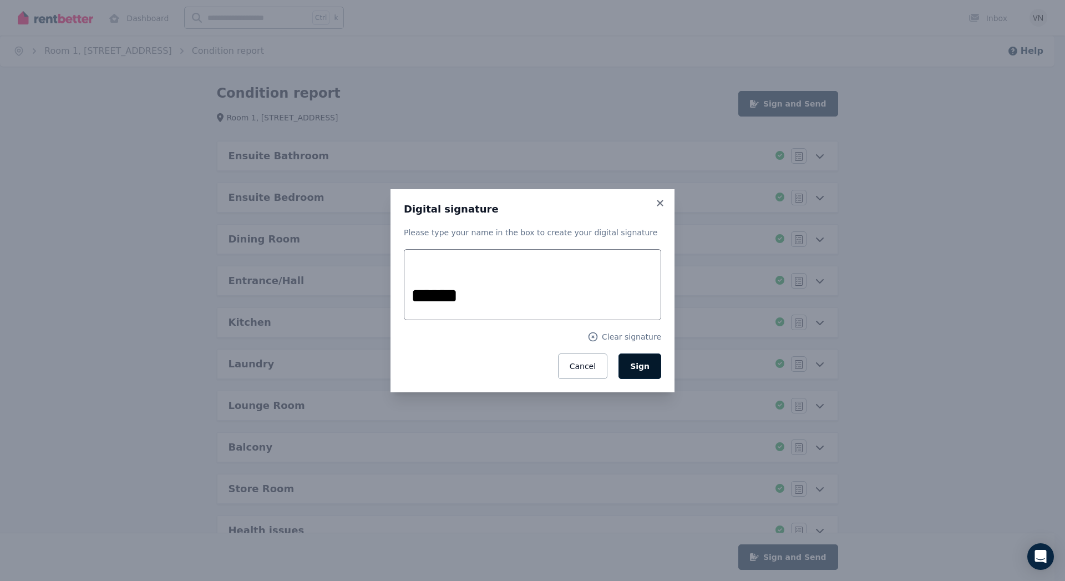
click at [644, 365] on span "Sign" at bounding box center [639, 366] width 19 height 9
